Goal: Information Seeking & Learning: Learn about a topic

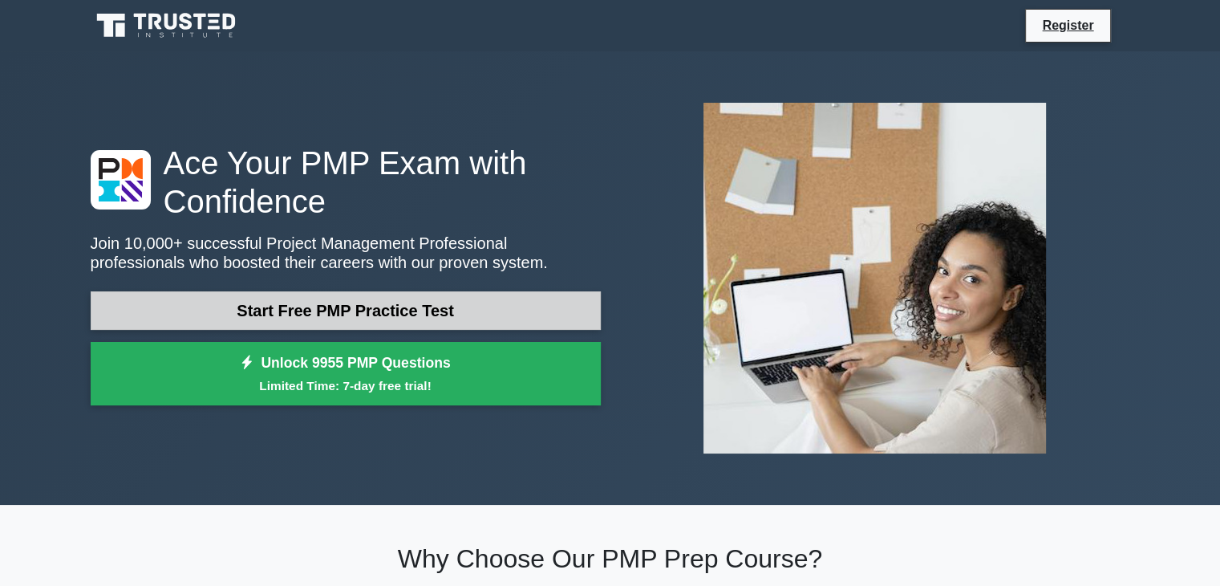
click at [372, 310] on link "Start Free PMP Practice Test" at bounding box center [346, 310] width 510 height 39
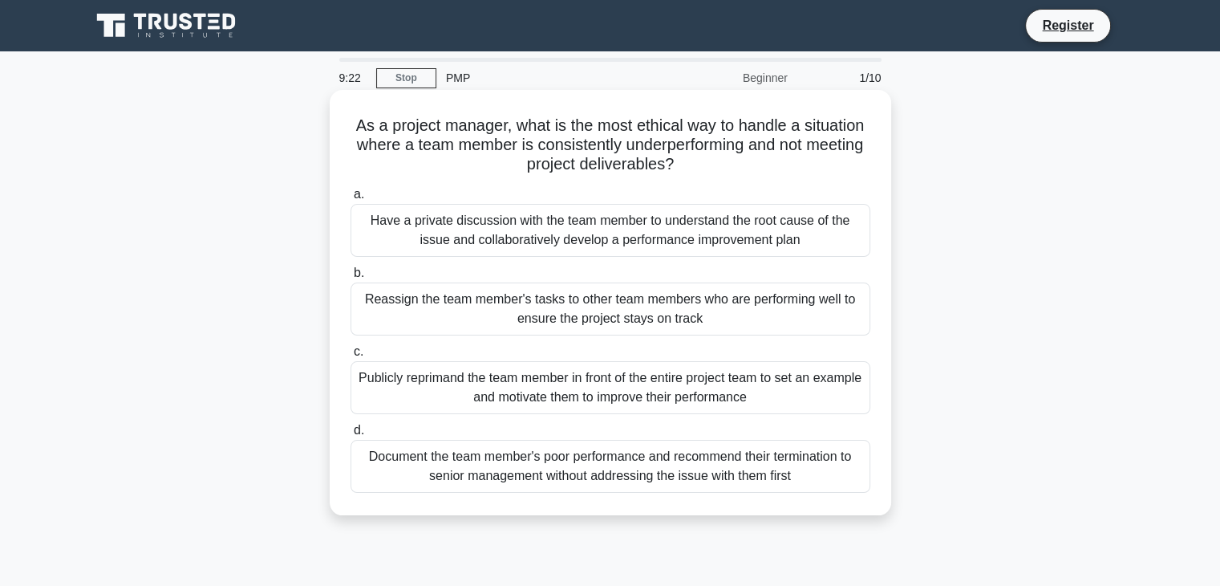
click at [501, 229] on div "Have a private discussion with the team member to understand the root cause of …" at bounding box center [611, 230] width 520 height 53
click at [351, 200] on input "a. Have a private discussion with the team member to understand the root cause …" at bounding box center [351, 194] width 0 height 10
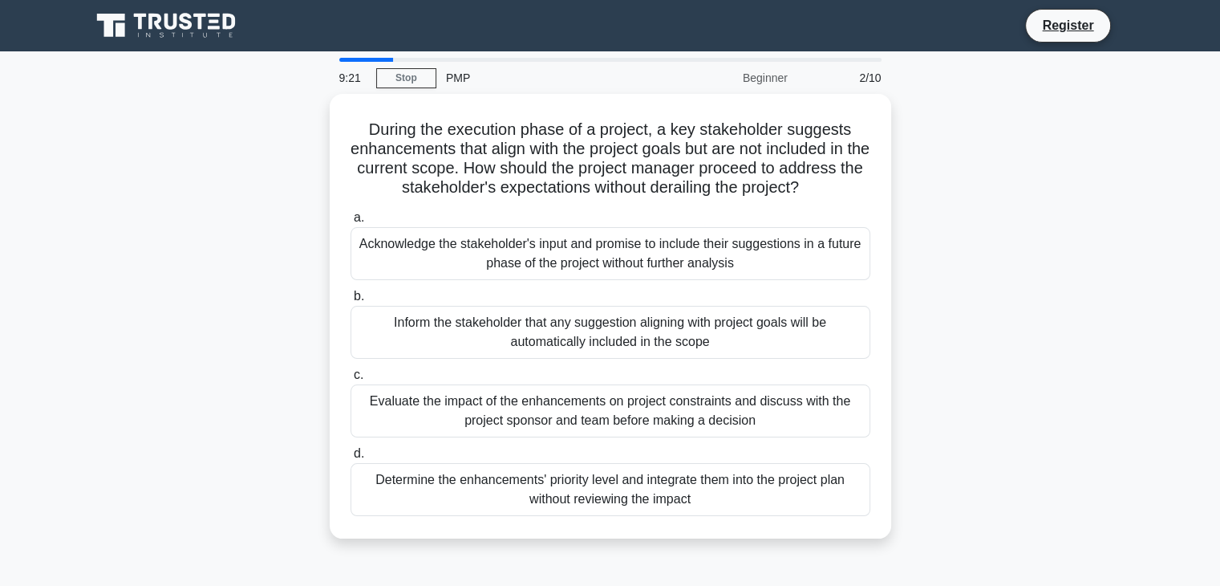
click at [501, 229] on div "Acknowledge the stakeholder's input and promise to include their suggestions in…" at bounding box center [611, 253] width 520 height 53
click at [351, 223] on input "a. Acknowledge the stakeholder's input and promise to include their suggestions…" at bounding box center [351, 218] width 0 height 10
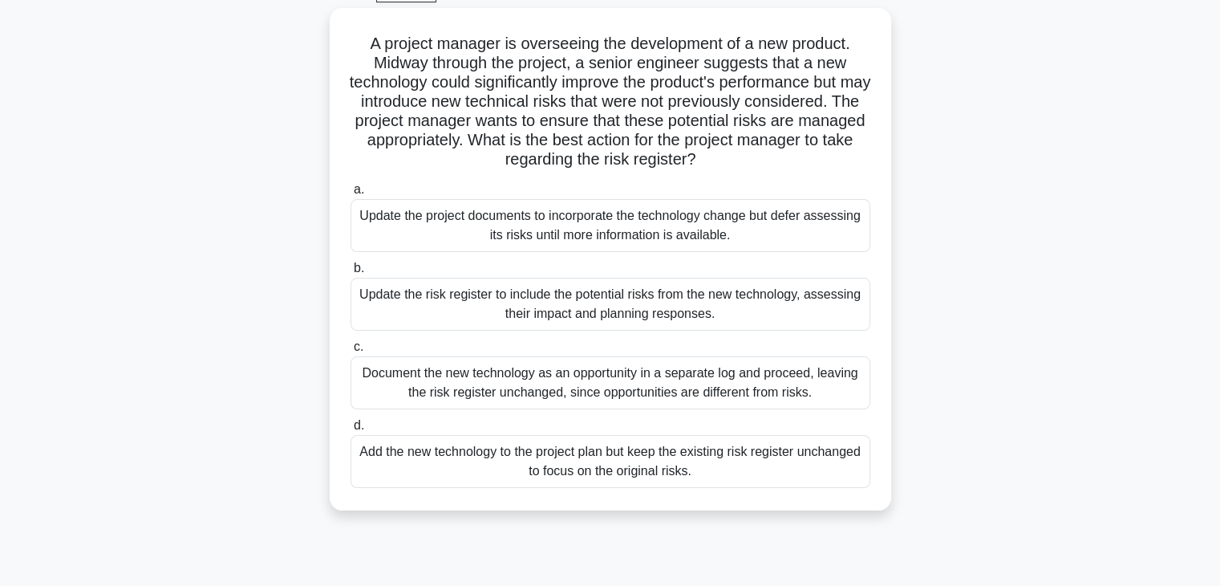
scroll to position [99, 0]
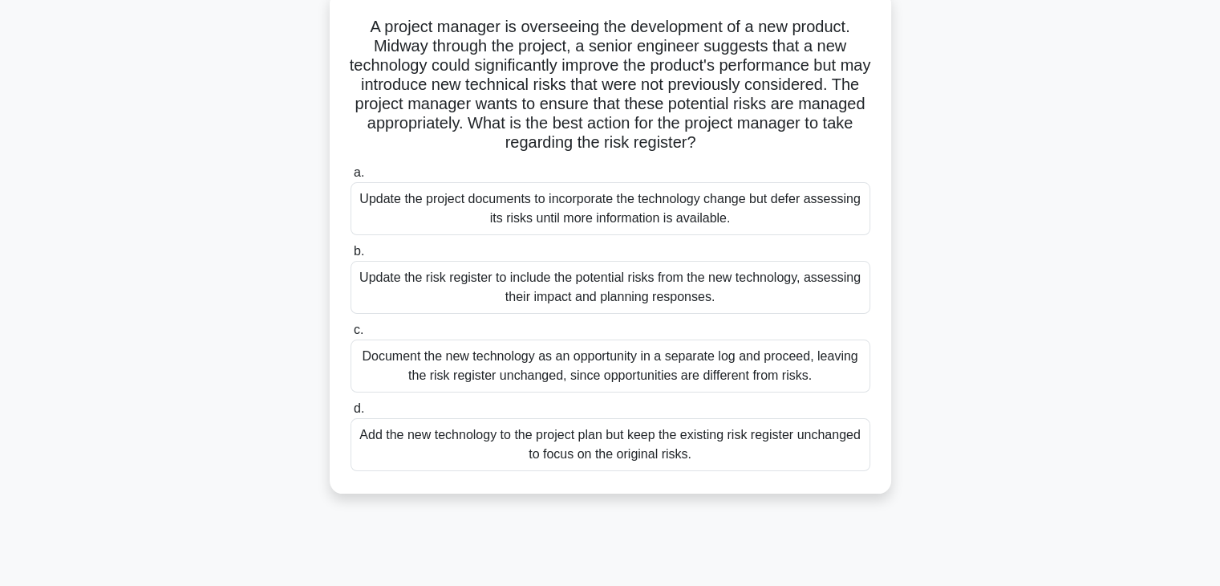
click at [445, 278] on div "Update the risk register to include the potential risks from the new technology…" at bounding box center [611, 287] width 520 height 53
click at [351, 257] on input "b. Update the risk register to include the potential risks from the new technol…" at bounding box center [351, 251] width 0 height 10
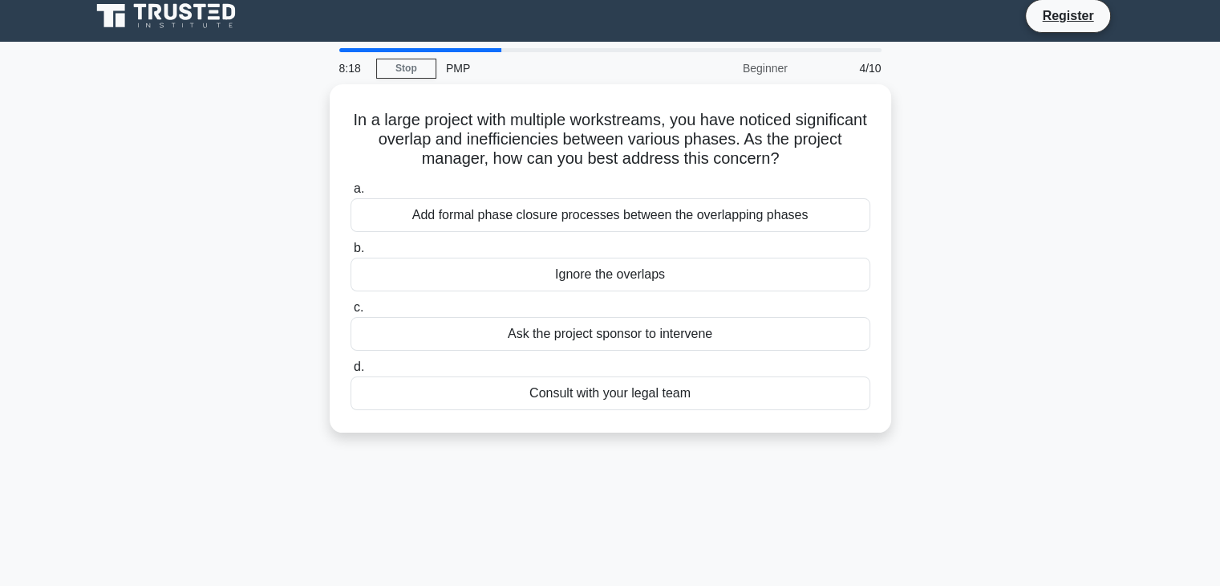
scroll to position [0, 0]
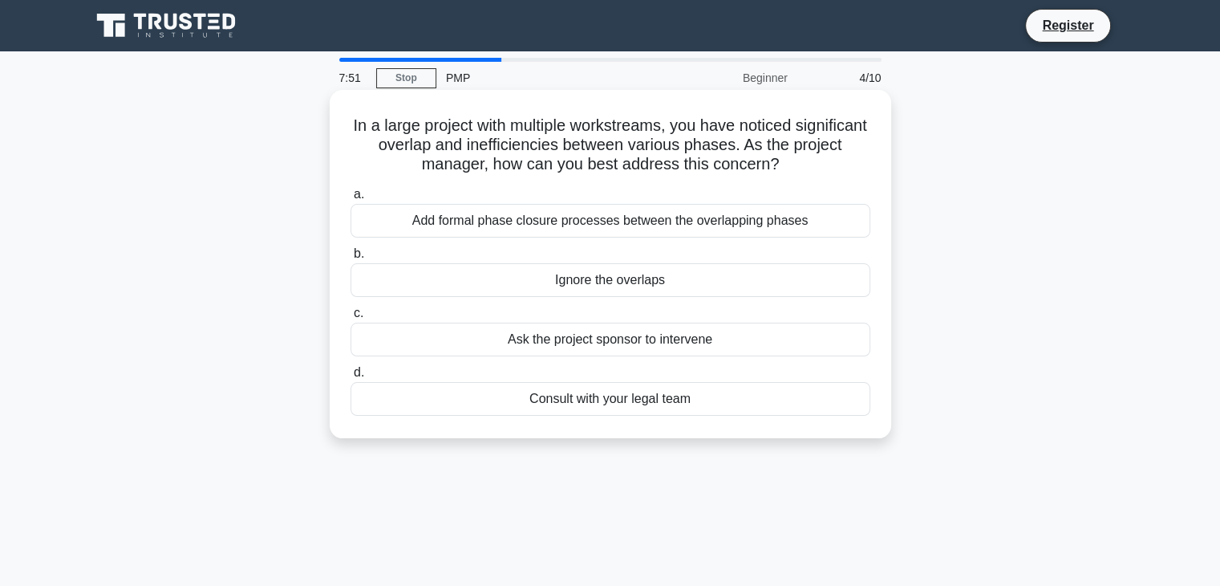
click at [584, 227] on div "Add formal phase closure processes between the overlapping phases" at bounding box center [611, 221] width 520 height 34
click at [351, 200] on input "a. Add formal phase closure processes between the overlapping phases" at bounding box center [351, 194] width 0 height 10
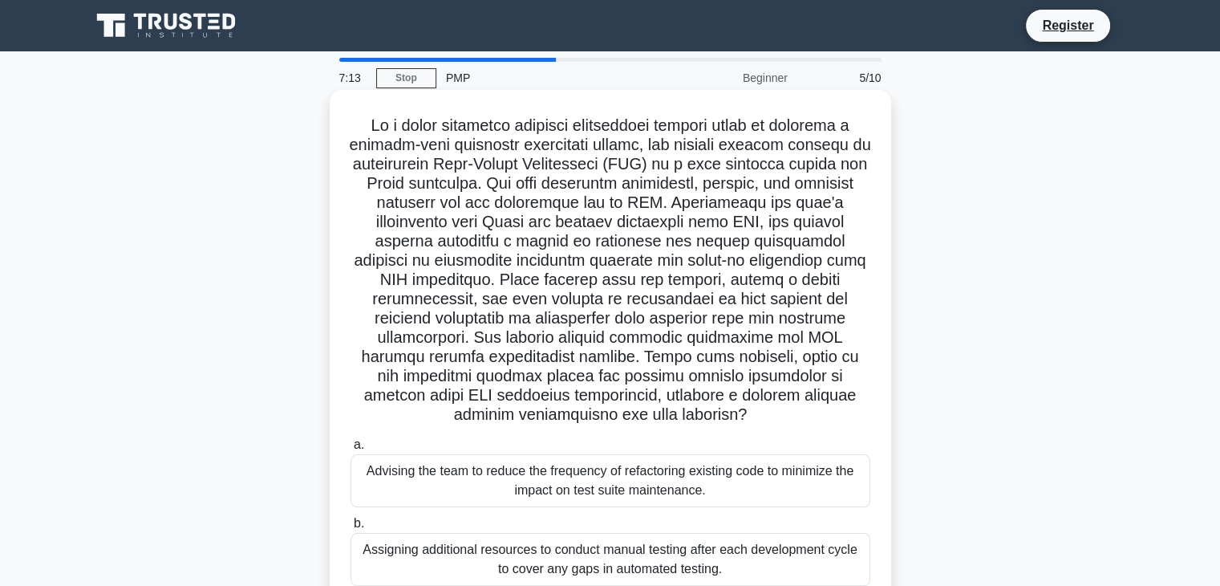
click at [637, 307] on h5 ".spinner_0XTQ{transform-origin:center;animation:spinner_y6GP .75s linear infini…" at bounding box center [610, 271] width 523 height 310
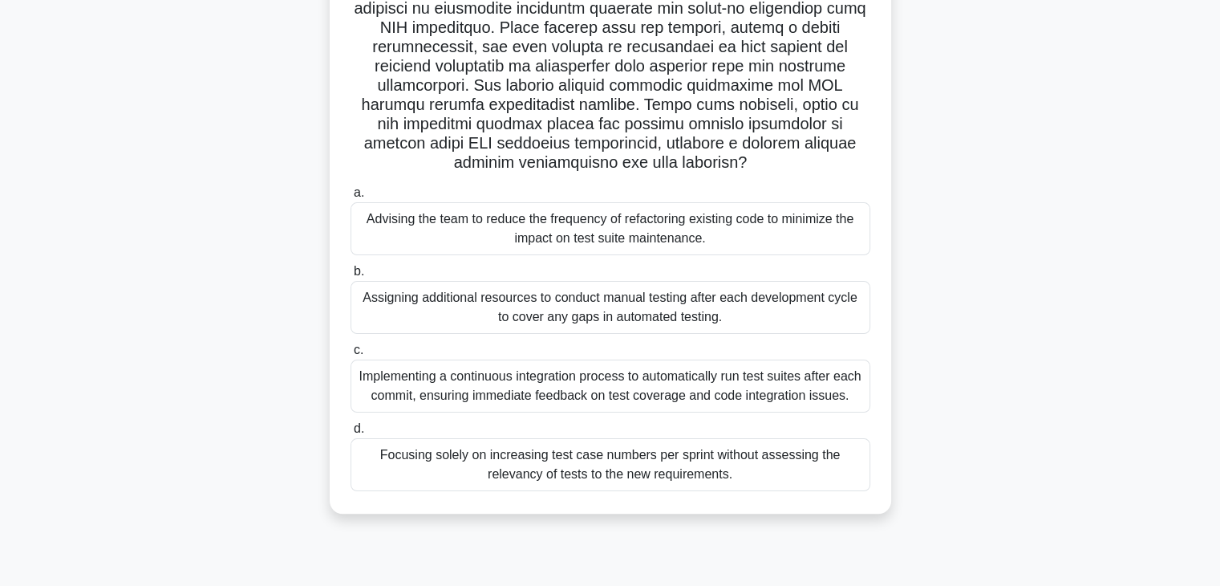
scroll to position [268, 0]
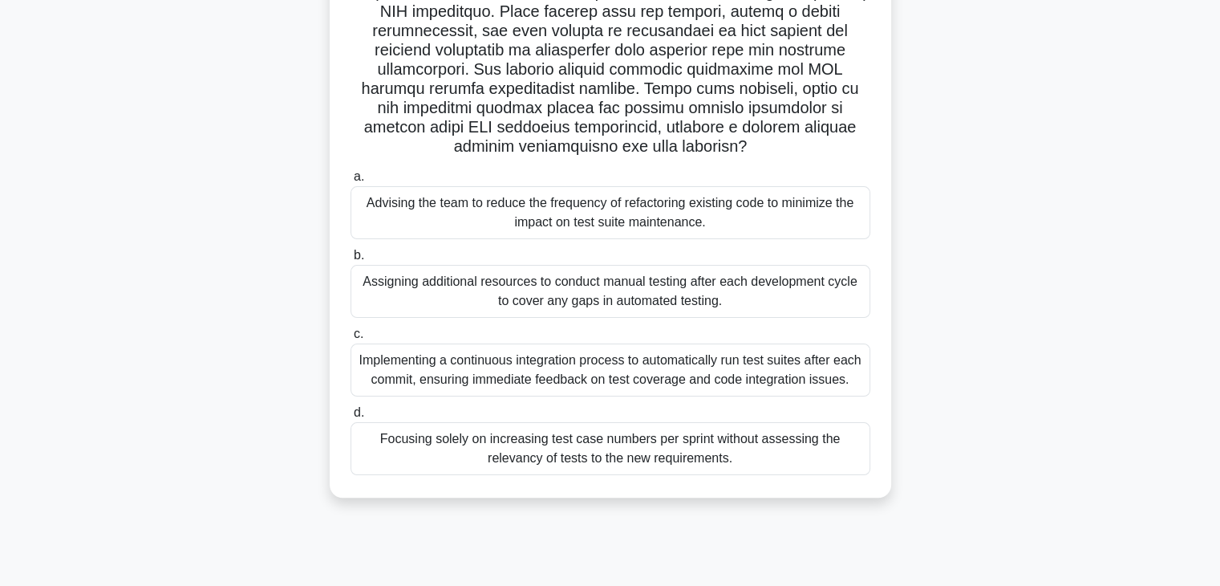
click at [724, 379] on div "Implementing a continuous integration process to automatically run test suites …" at bounding box center [611, 369] width 520 height 53
click at [351, 339] on input "c. Implementing a continuous integration process to automatically run test suit…" at bounding box center [351, 334] width 0 height 10
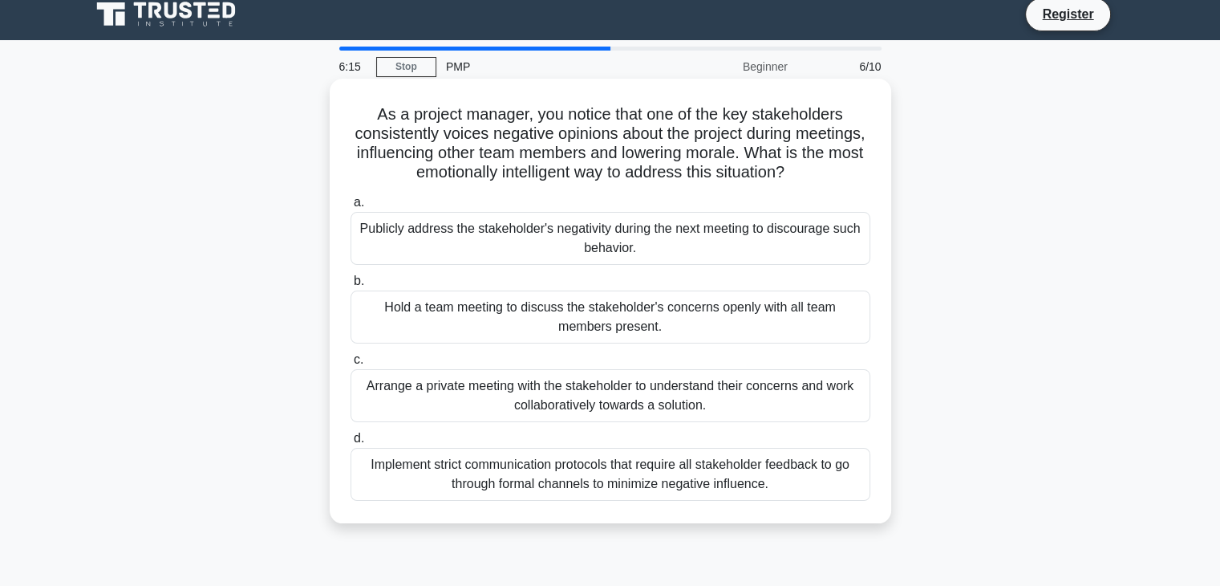
scroll to position [0, 0]
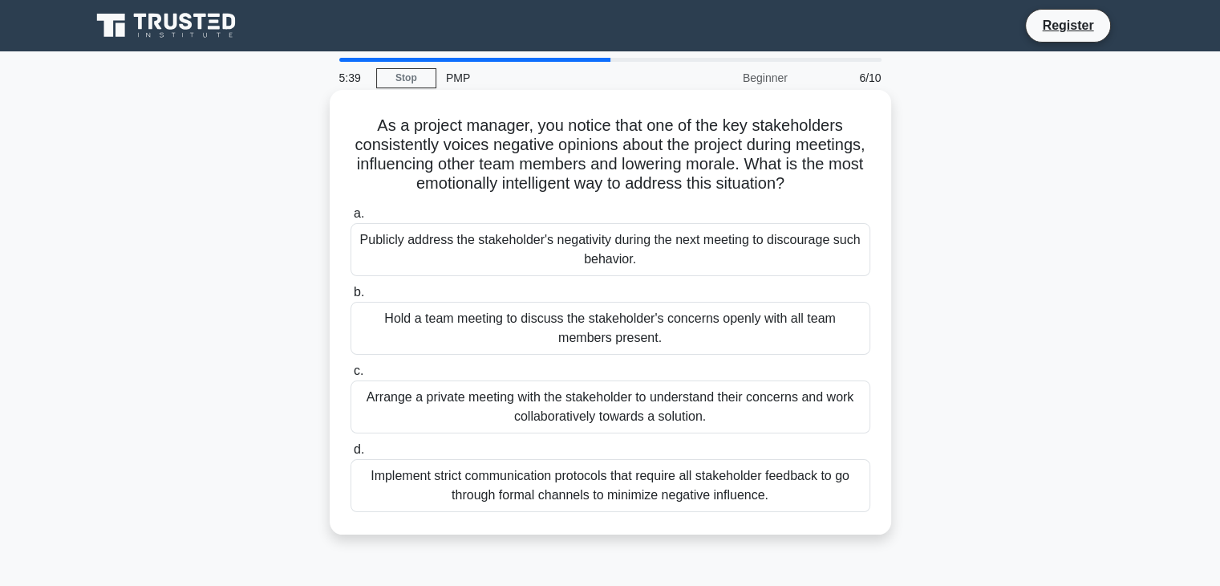
click at [503, 411] on div "Arrange a private meeting with the stakeholder to understand their concerns and…" at bounding box center [611, 406] width 520 height 53
click at [351, 376] on input "c. Arrange a private meeting with the stakeholder to understand their concerns …" at bounding box center [351, 371] width 0 height 10
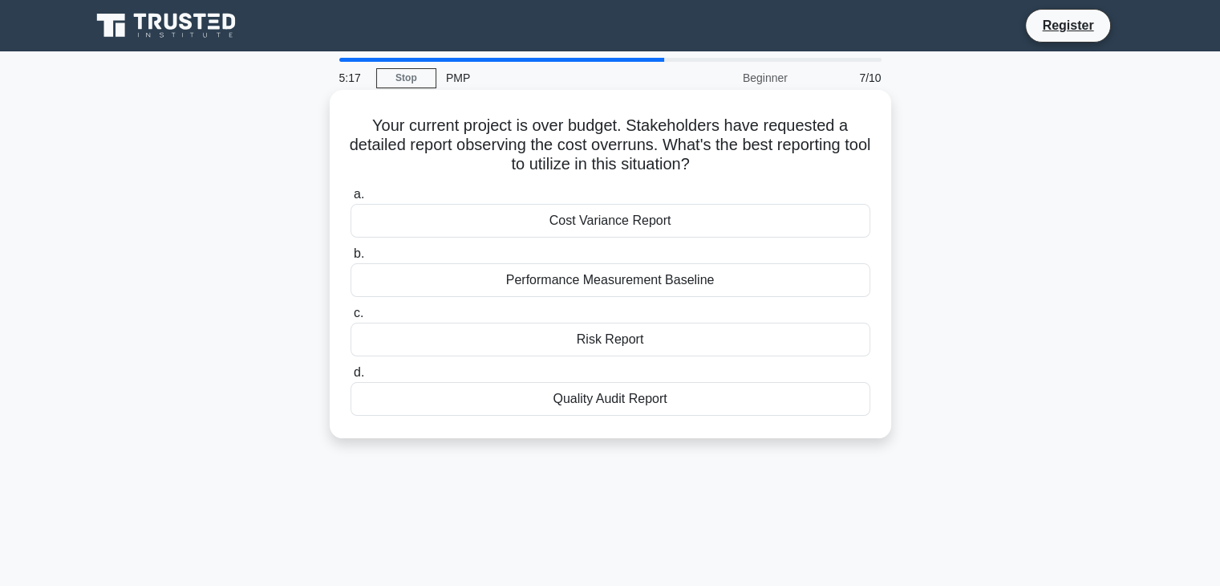
click at [614, 219] on div "Cost Variance Report" at bounding box center [611, 221] width 520 height 34
click at [351, 200] on input "a. Cost Variance Report" at bounding box center [351, 194] width 0 height 10
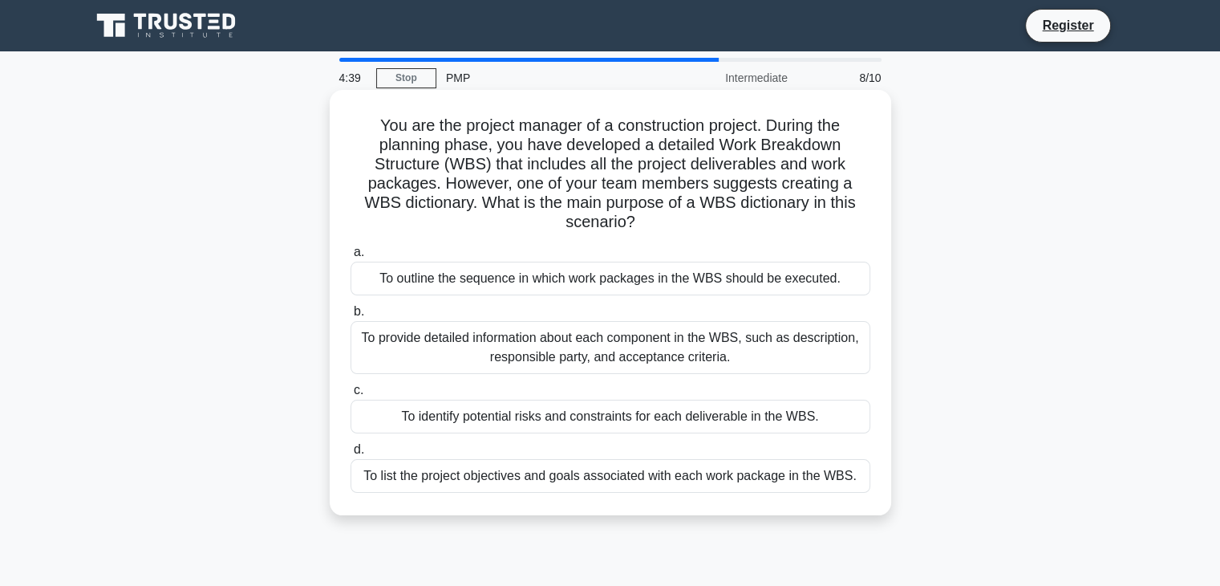
click at [664, 353] on div "To provide detailed information about each component in the WBS, such as descri…" at bounding box center [611, 347] width 520 height 53
click at [351, 317] on input "b. To provide detailed information about each component in the WBS, such as des…" at bounding box center [351, 311] width 0 height 10
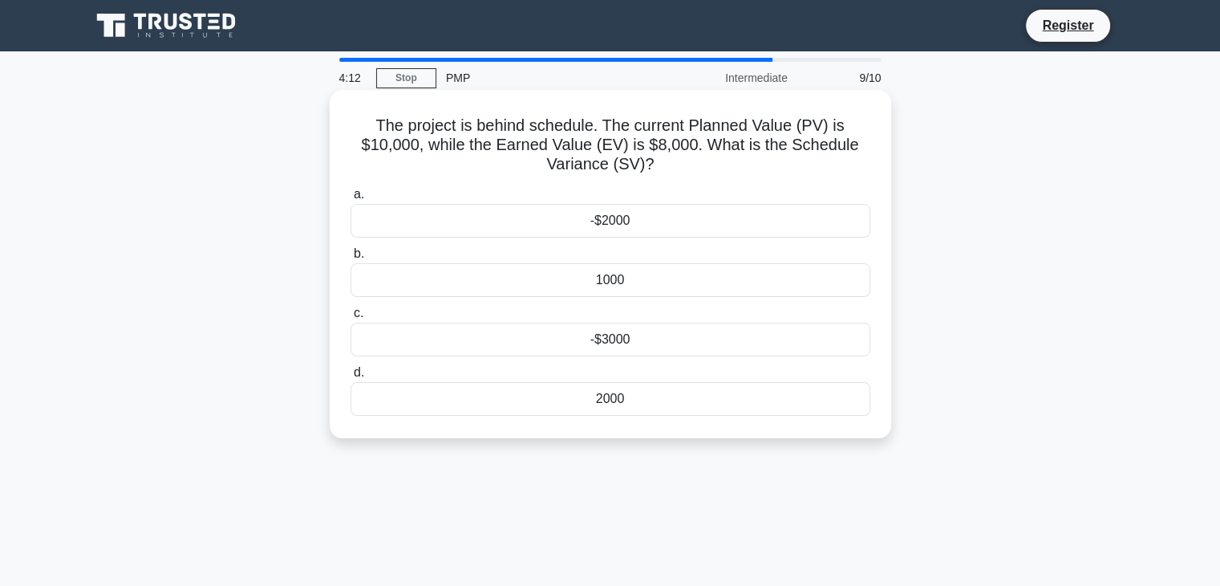
click at [661, 190] on label "a. -$2000" at bounding box center [611, 210] width 520 height 53
click at [351, 190] on input "a. -$2000" at bounding box center [351, 194] width 0 height 10
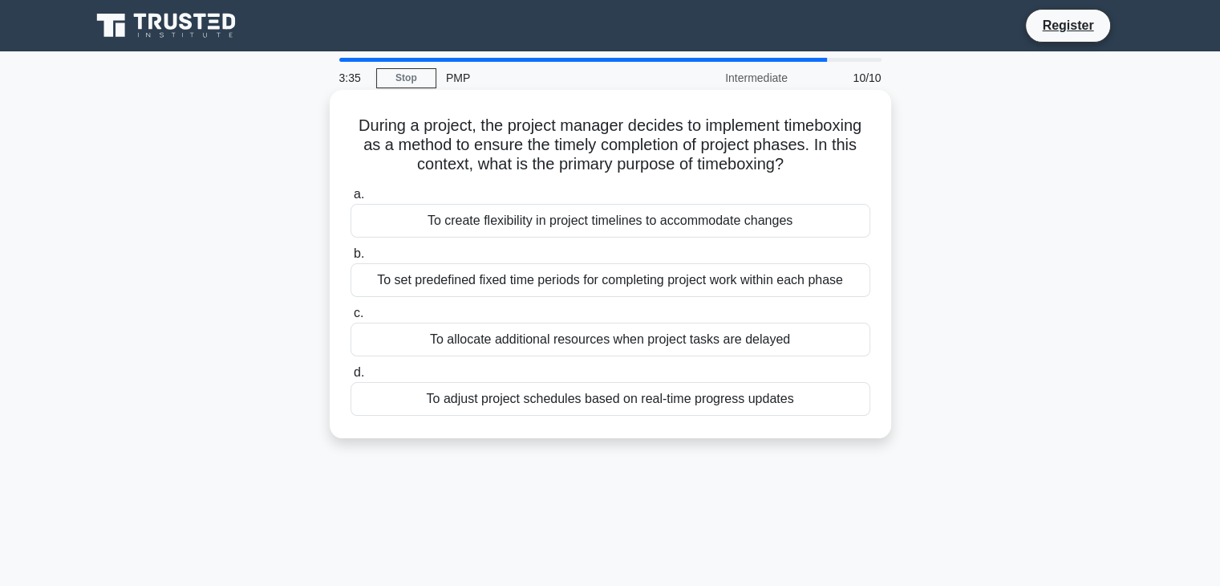
click at [645, 286] on div "To set predefined fixed time periods for completing project work within each ph…" at bounding box center [611, 280] width 520 height 34
click at [351, 259] on input "b. To set predefined fixed time periods for completing project work within each…" at bounding box center [351, 254] width 0 height 10
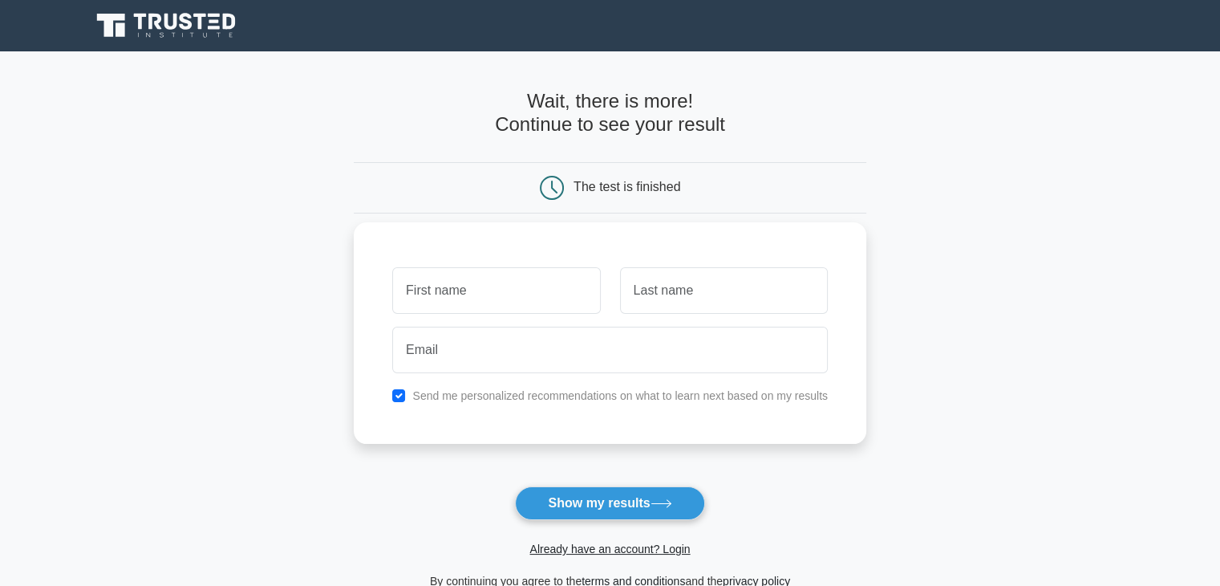
click at [509, 281] on input "text" at bounding box center [496, 290] width 208 height 47
type input "torrance"
type input "Bell"
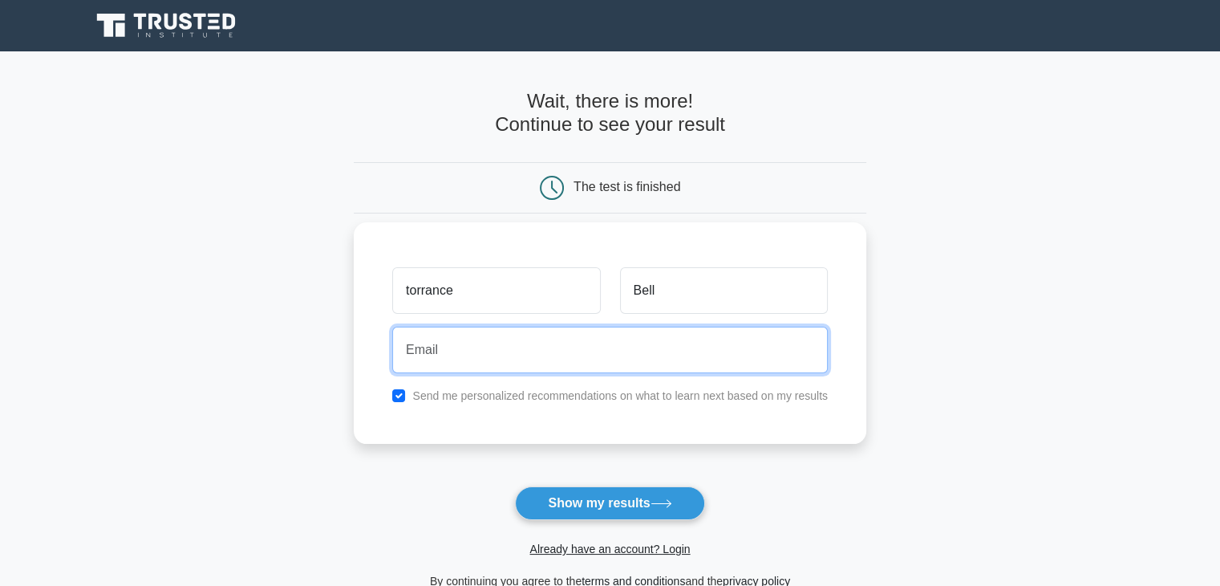
click at [445, 351] on input "email" at bounding box center [610, 349] width 436 height 47
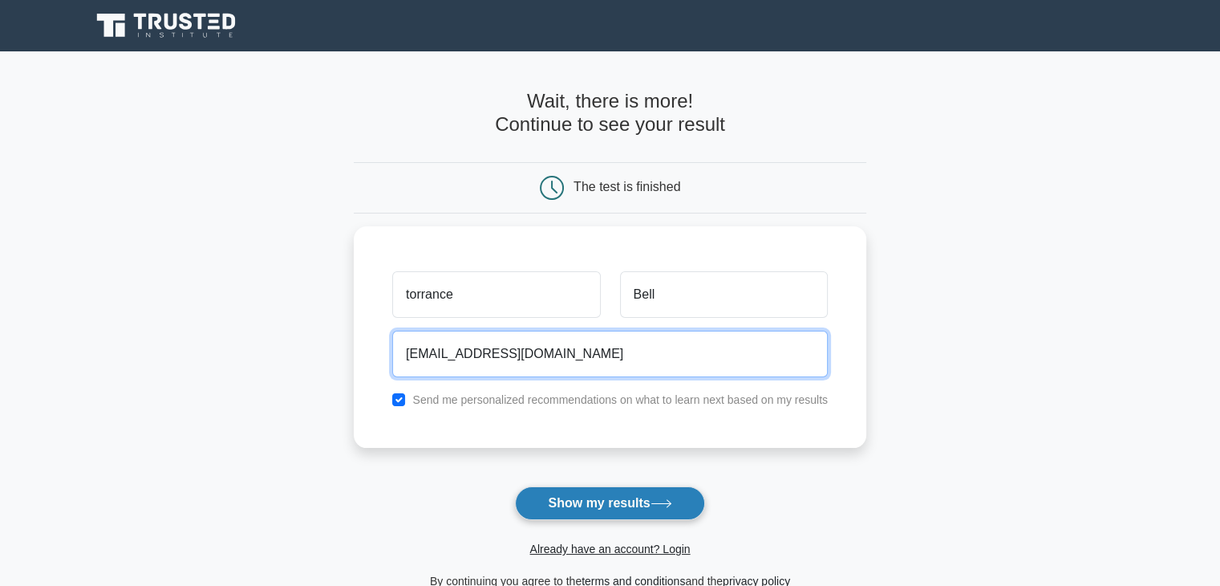
type input "tbell7287@gmail.com"
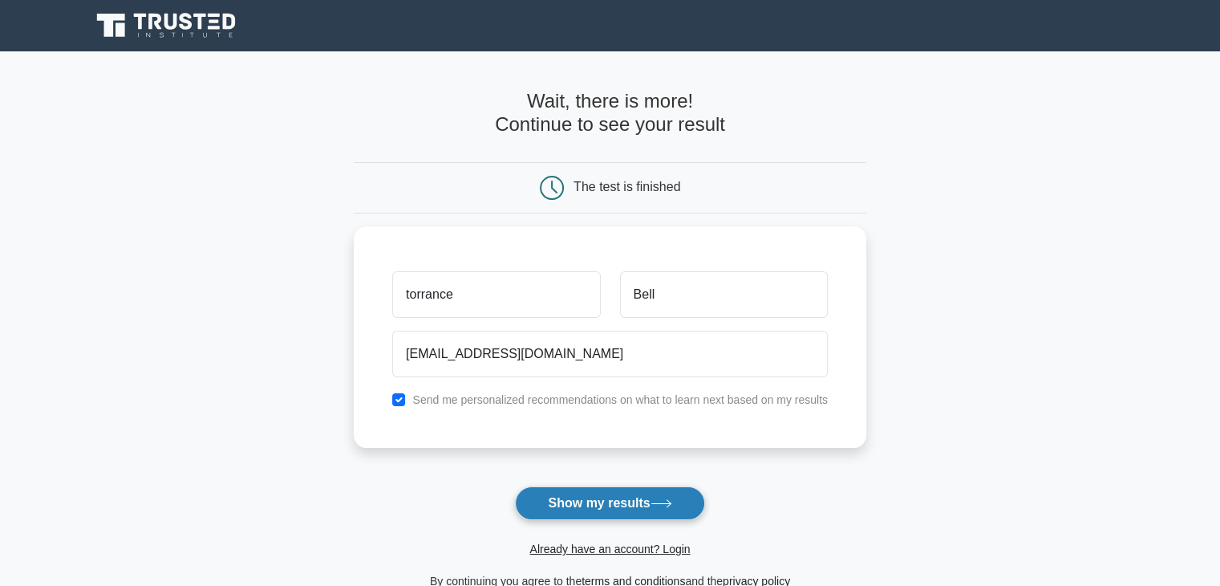
click at [574, 499] on button "Show my results" at bounding box center [609, 503] width 189 height 34
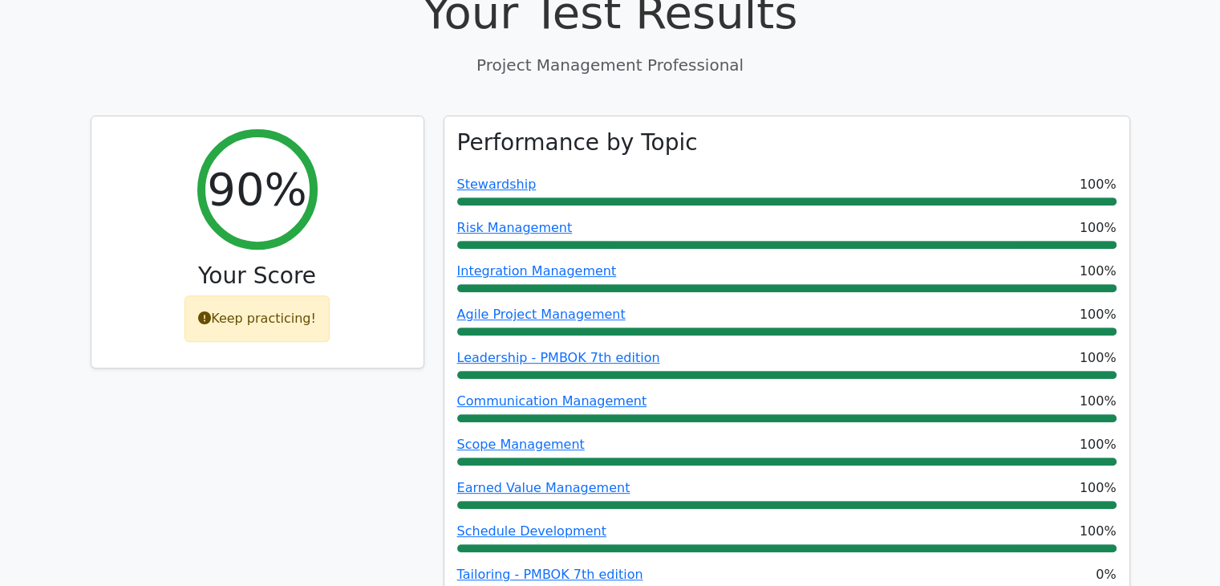
scroll to position [621, 0]
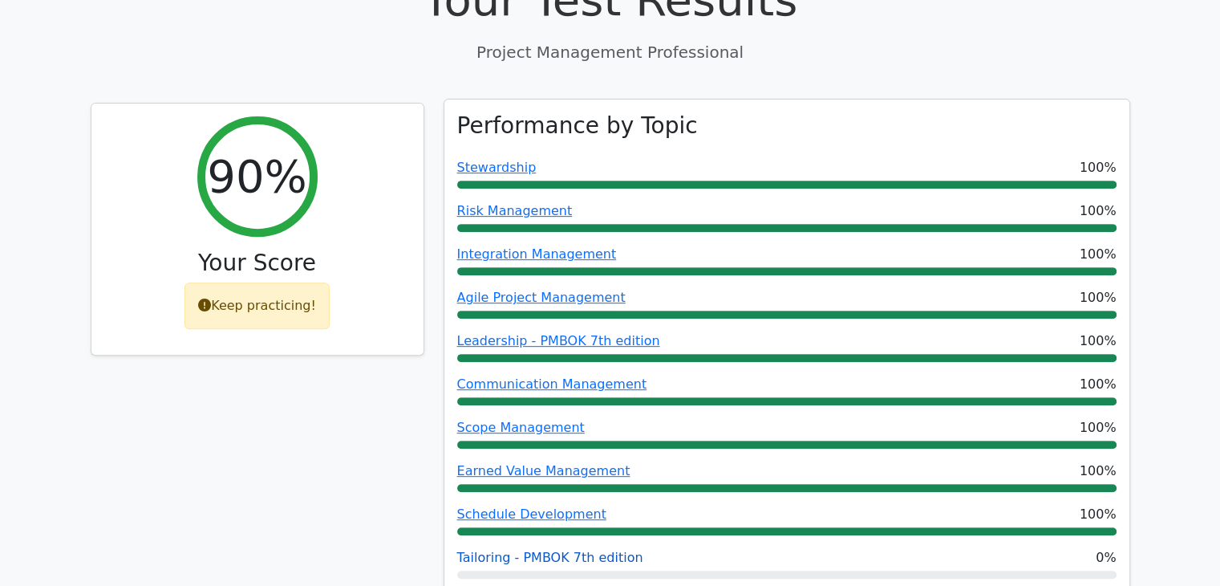
click at [609, 549] on link "Tailoring - PMBOK 7th edition" at bounding box center [550, 556] width 186 height 15
